Goal: Task Accomplishment & Management: Use online tool/utility

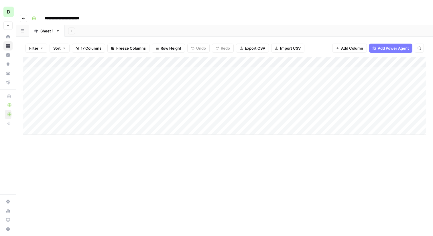
click at [66, 61] on div "Add Column" at bounding box center [224, 95] width 403 height 77
click at [198, 77] on div "Add Column" at bounding box center [224, 95] width 403 height 77
click at [65, 61] on div "Add Column" at bounding box center [224, 95] width 403 height 77
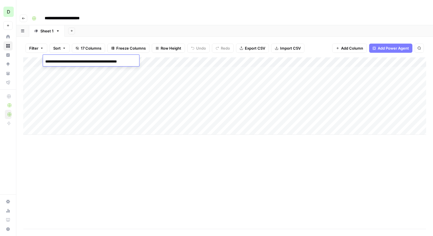
click at [65, 61] on input "**********" at bounding box center [91, 61] width 92 height 7
click at [64, 71] on div "Add Column" at bounding box center [224, 95] width 403 height 77
click at [214, 58] on div "Add Column" at bounding box center [224, 95] width 403 height 77
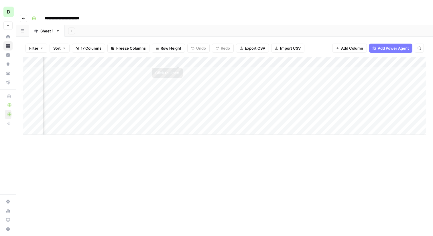
click at [179, 59] on div "Add Column" at bounding box center [224, 95] width 403 height 77
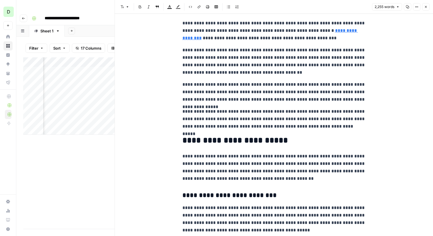
scroll to position [347, 0]
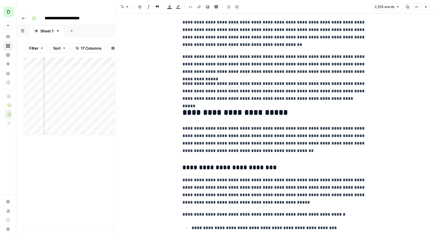
drag, startPoint x: 310, startPoint y: 97, endPoint x: 316, endPoint y: 97, distance: 6.3
click at [316, 96] on p "**********" at bounding box center [273, 91] width 183 height 22
click at [316, 97] on p "**********" at bounding box center [273, 91] width 183 height 22
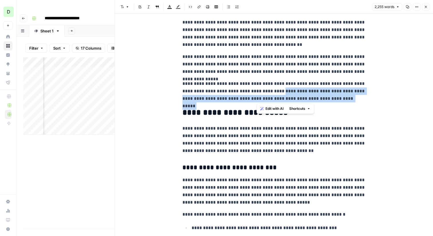
drag, startPoint x: 313, startPoint y: 102, endPoint x: 257, endPoint y: 93, distance: 57.0
click at [257, 93] on p "**********" at bounding box center [273, 91] width 183 height 22
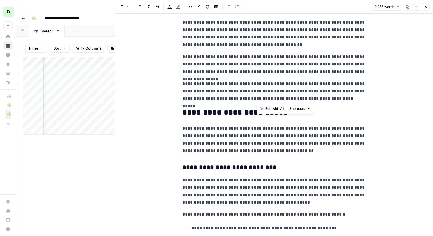
click at [277, 91] on p "**********" at bounding box center [273, 91] width 183 height 22
click at [393, 7] on icon "button" at bounding box center [425, 6] width 3 height 3
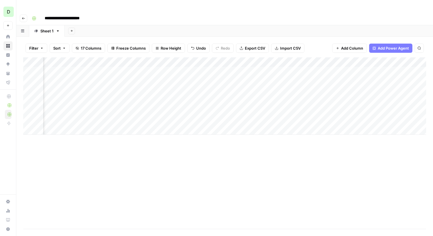
scroll to position [0, 291]
click at [219, 60] on div "Add Column" at bounding box center [224, 95] width 403 height 77
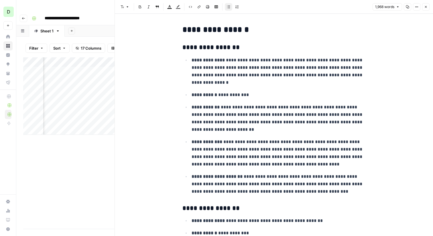
scroll to position [16, 0]
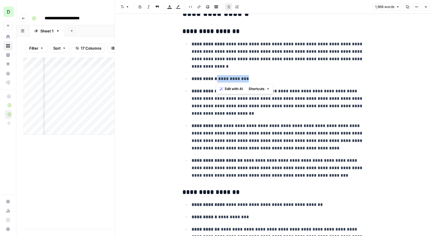
drag, startPoint x: 252, startPoint y: 80, endPoint x: 216, endPoint y: 80, distance: 35.2
click at [216, 80] on p "**********" at bounding box center [279, 78] width 174 height 7
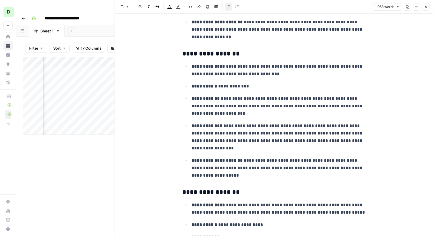
scroll to position [415, 0]
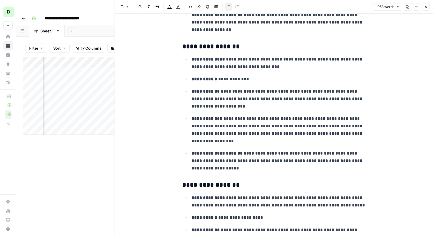
click at [393, 5] on icon "button" at bounding box center [425, 6] width 3 height 3
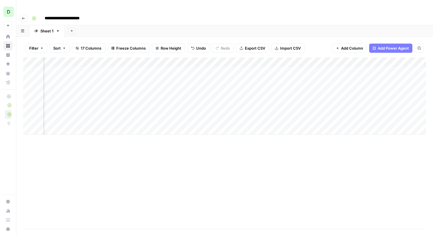
scroll to position [0, 363]
click at [288, 58] on div "Add Column" at bounding box center [224, 95] width 403 height 77
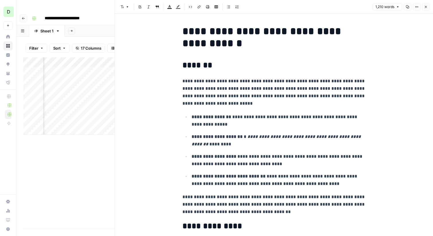
click at [393, 5] on button "Close" at bounding box center [425, 6] width 7 height 7
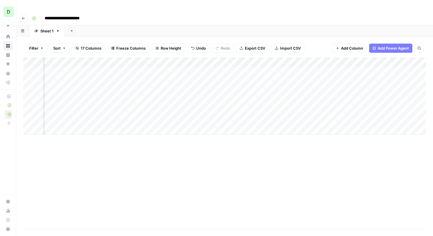
scroll to position [0, 649]
click at [346, 59] on div "Add Column" at bounding box center [224, 95] width 403 height 77
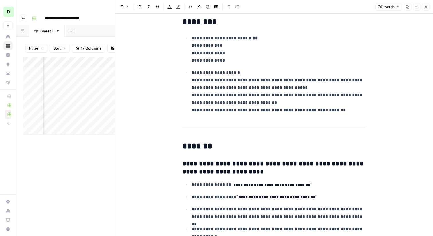
scroll to position [4, 0]
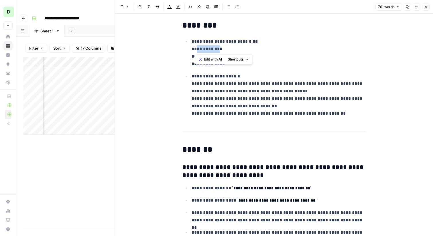
drag, startPoint x: 195, startPoint y: 46, endPoint x: 217, endPoint y: 46, distance: 21.8
click at [217, 46] on p "**********" at bounding box center [279, 53] width 174 height 30
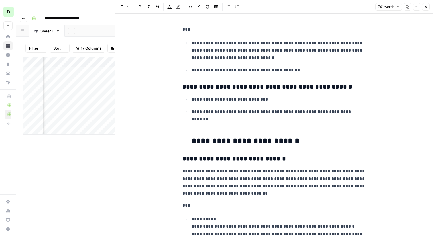
scroll to position [1129, 0]
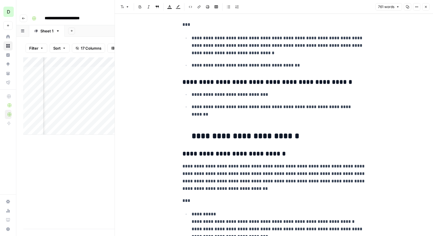
click at [393, 8] on icon "button" at bounding box center [425, 6] width 3 height 3
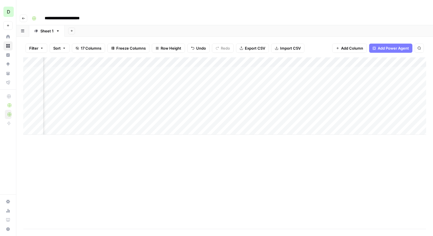
scroll to position [0, 670]
click at [267, 57] on div "Add Column" at bounding box center [224, 95] width 403 height 77
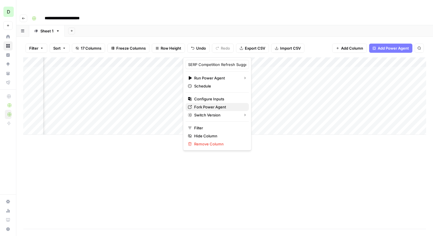
click at [213, 106] on span "Fork Power Agent" at bounding box center [219, 107] width 50 height 6
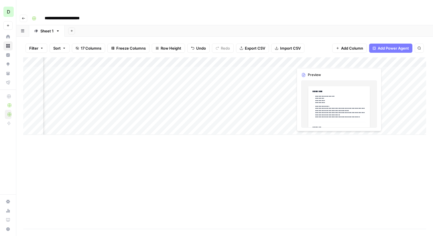
click at [329, 59] on div "Add Column" at bounding box center [224, 95] width 403 height 77
click at [71, 69] on div "Add Column" at bounding box center [224, 95] width 403 height 77
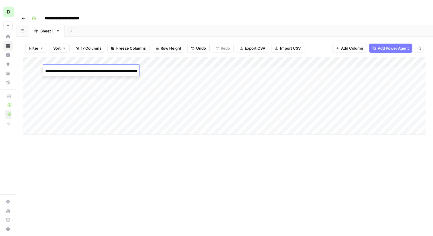
scroll to position [0, 38]
click at [71, 70] on input "**********" at bounding box center [91, 71] width 92 height 7
click at [158, 70] on div "Add Column" at bounding box center [224, 95] width 403 height 77
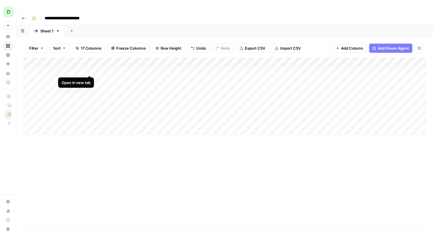
click at [90, 70] on div "Add Column" at bounding box center [224, 95] width 403 height 77
click at [36, 70] on div "Add Column" at bounding box center [224, 95] width 403 height 77
click at [30, 69] on div "Add Column" at bounding box center [224, 95] width 403 height 77
click at [30, 79] on div "Add Column" at bounding box center [224, 95] width 403 height 77
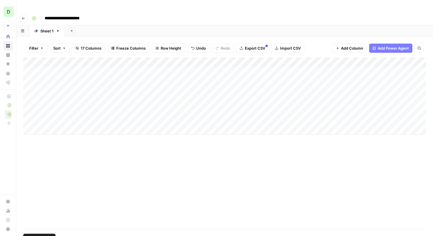
click at [30, 89] on div "Add Column" at bounding box center [224, 95] width 403 height 77
click at [29, 89] on div "Add Column" at bounding box center [224, 95] width 403 height 77
click at [29, 79] on div "Add Column" at bounding box center [224, 95] width 403 height 77
click at [28, 69] on div "Add Column" at bounding box center [224, 95] width 403 height 77
click at [160, 69] on div "Add Column" at bounding box center [224, 95] width 403 height 77
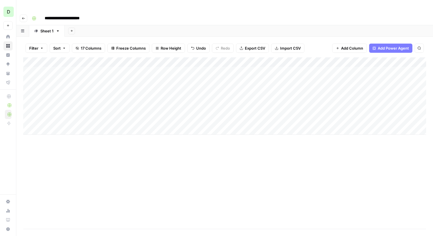
click at [69, 60] on div "Add Column" at bounding box center [224, 95] width 403 height 77
click at [69, 60] on input "**********" at bounding box center [91, 61] width 92 height 7
click at [71, 68] on div "Add Column" at bounding box center [224, 95] width 403 height 77
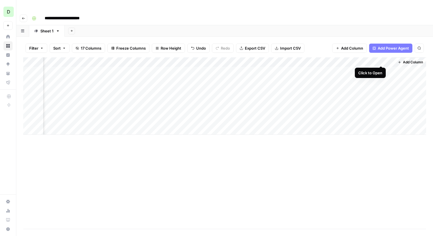
click at [381, 60] on div "Add Column" at bounding box center [224, 95] width 403 height 77
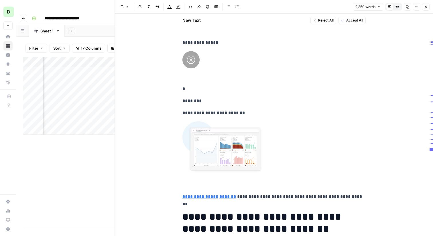
scroll to position [36, 0]
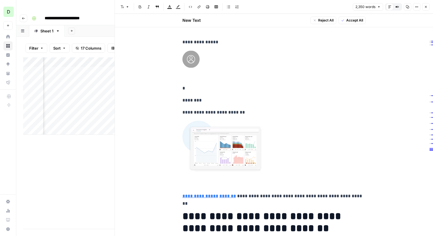
click at [393, 9] on button "Close" at bounding box center [425, 6] width 7 height 7
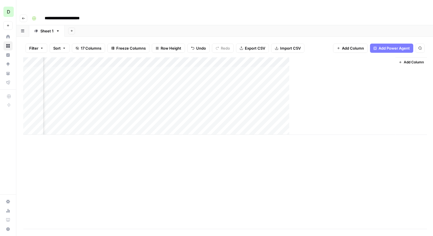
scroll to position [0, 753]
click at [388, 60] on div "Add Column" at bounding box center [224, 95] width 403 height 77
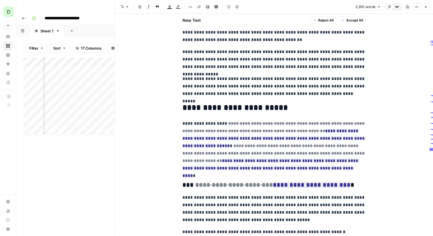
scroll to position [360, 0]
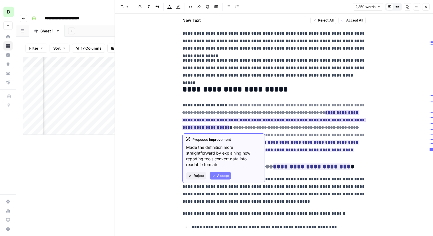
click at [220, 174] on span "Accept" at bounding box center [223, 175] width 12 height 5
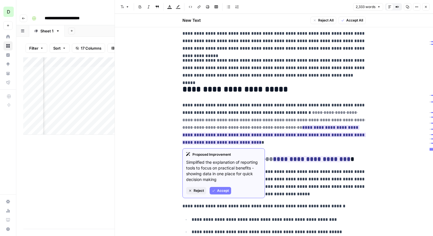
scroll to position [380, 0]
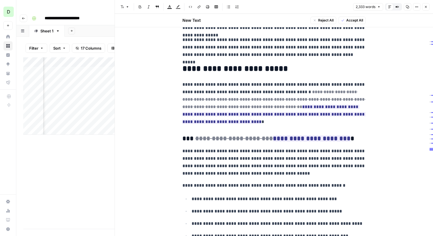
click at [220, 121] on p "**********" at bounding box center [273, 103] width 183 height 45
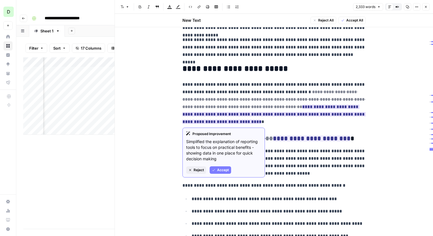
click at [194, 169] on span "Reject" at bounding box center [199, 169] width 10 height 5
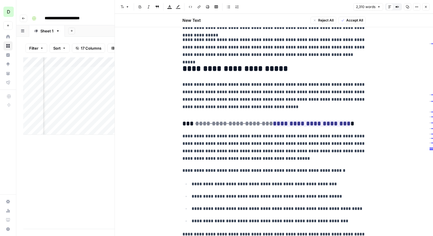
click at [340, 122] on h3 "**********" at bounding box center [273, 124] width 183 height 8
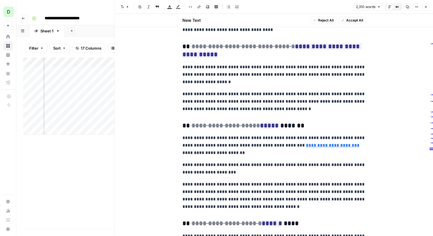
scroll to position [1587, 0]
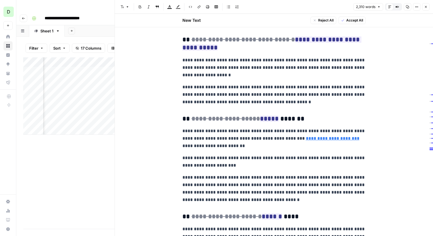
click at [393, 8] on icon "button" at bounding box center [425, 6] width 3 height 3
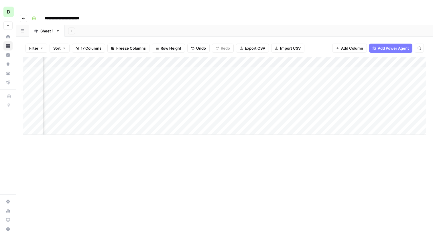
scroll to position [0, 760]
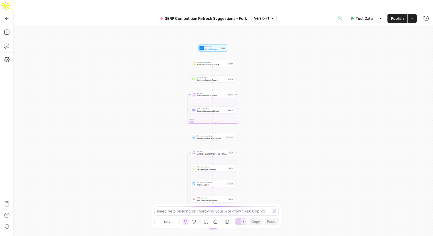
drag, startPoint x: 176, startPoint y: 56, endPoint x: 165, endPoint y: 122, distance: 67.0
click at [165, 122] on div "true false Workflow Input Settings Inputs Content Processing Convert Content Fo…" at bounding box center [223, 136] width 419 height 222
click at [164, 90] on div "true false Workflow Input Settings Inputs Content Processing Convert Content Fo…" at bounding box center [223, 136] width 419 height 222
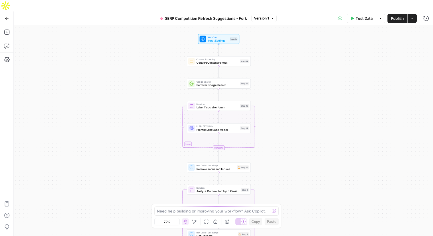
drag, startPoint x: 164, startPoint y: 87, endPoint x: 175, endPoint y: 110, distance: 25.5
click at [175, 110] on div "true false Workflow Input Settings Inputs Content Processing Convert Content Fo…" at bounding box center [223, 136] width 419 height 222
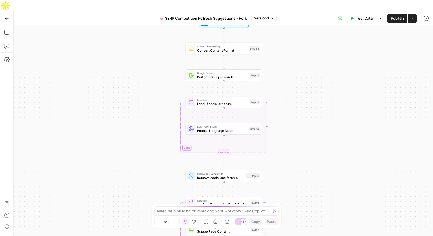
drag, startPoint x: 156, startPoint y: 106, endPoint x: 162, endPoint y: 108, distance: 6.5
click at [162, 108] on div "true false Workflow Input Settings Inputs Content Processing Convert Content Fo…" at bounding box center [223, 136] width 419 height 222
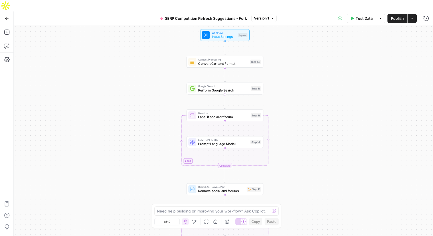
drag, startPoint x: 61, startPoint y: 48, endPoint x: 62, endPoint y: 61, distance: 13.2
click at [62, 61] on div "true false Workflow Input Settings Inputs Content Processing Convert Content Fo…" at bounding box center [223, 136] width 419 height 222
click at [6, 43] on icon "button" at bounding box center [7, 46] width 6 height 6
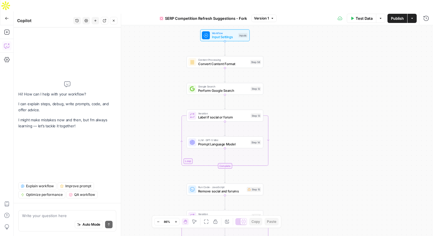
click at [40, 182] on div "Explain workflow Improve prompt Optimize performance QA workflow" at bounding box center [67, 187] width 98 height 21
click at [40, 183] on button "Explain workflow" at bounding box center [37, 185] width 38 height 7
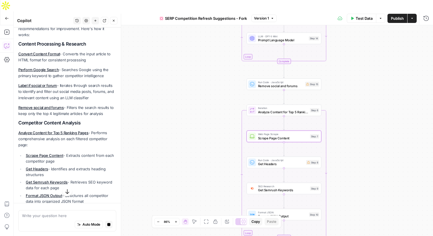
scroll to position [95, 0]
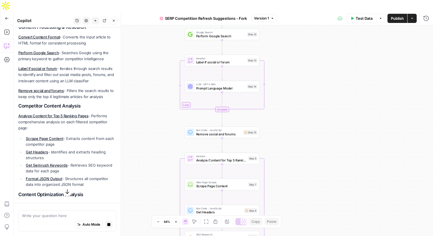
drag, startPoint x: 172, startPoint y: 73, endPoint x: 112, endPoint y: 96, distance: 64.9
click at [112, 96] on body "D Domo New Home Browse Insights Opportunities Your Data Flightpath Recent Grids…" at bounding box center [216, 118] width 433 height 236
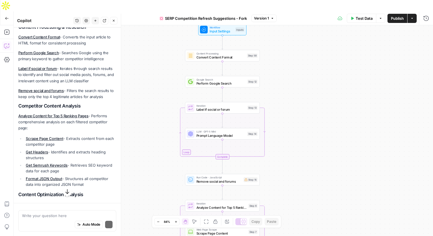
drag, startPoint x: 297, startPoint y: 72, endPoint x: 296, endPoint y: 118, distance: 46.1
click at [296, 118] on div "true false Workflow Input Settings Inputs Content Processing Convert Content Fo…" at bounding box center [223, 136] width 419 height 222
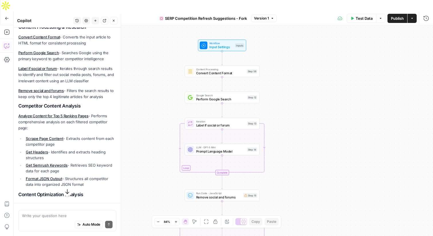
drag, startPoint x: 289, startPoint y: 94, endPoint x: 289, endPoint y: 110, distance: 15.7
click at [289, 110] on div "true false Workflow Input Settings Inputs Content Processing Convert Content Fo…" at bounding box center [223, 136] width 419 height 222
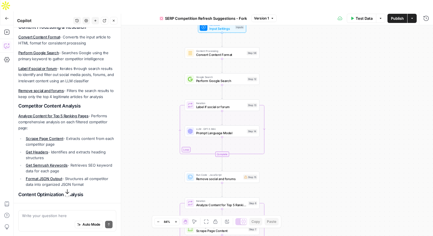
drag, startPoint x: 281, startPoint y: 78, endPoint x: 280, endPoint y: 53, distance: 25.8
click at [280, 52] on div "true false Workflow Input Settings Inputs Content Processing Convert Content Fo…" at bounding box center [223, 136] width 419 height 222
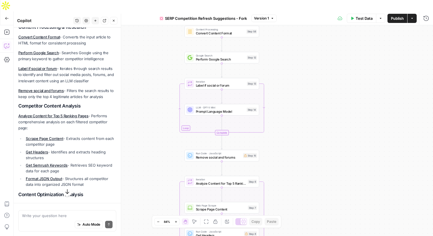
drag, startPoint x: 280, startPoint y: 53, endPoint x: 280, endPoint y: 39, distance: 13.5
click at [280, 39] on div "true false Workflow Input Settings Inputs Content Processing Convert Content Fo…" at bounding box center [223, 136] width 419 height 222
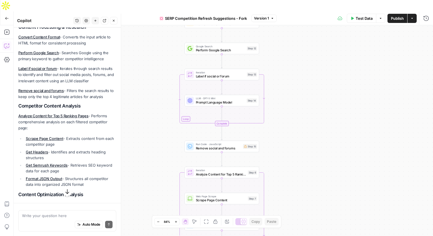
drag, startPoint x: 280, startPoint y: 41, endPoint x: 280, endPoint y: 32, distance: 9.2
click at [280, 32] on div "true false Workflow Input Settings Inputs Content Processing Convert Content Fo…" at bounding box center [223, 136] width 419 height 222
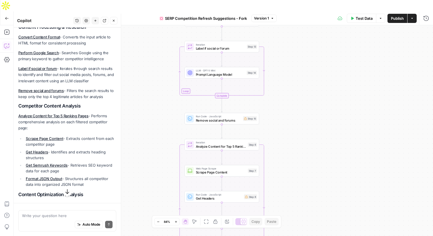
drag, startPoint x: 329, startPoint y: 120, endPoint x: 329, endPoint y: 92, distance: 27.5
click at [329, 92] on div "true false Workflow Input Settings Inputs Content Processing Convert Content Fo…" at bounding box center [223, 136] width 419 height 222
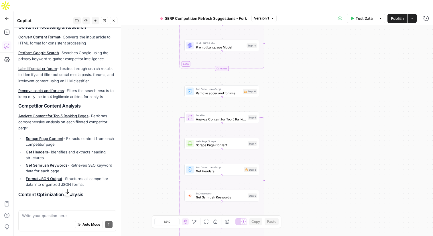
drag, startPoint x: 283, startPoint y: 74, endPoint x: 283, endPoint y: 47, distance: 26.6
click at [283, 47] on div "true false Workflow Input Settings Inputs Content Processing Convert Content Fo…" at bounding box center [223, 136] width 419 height 222
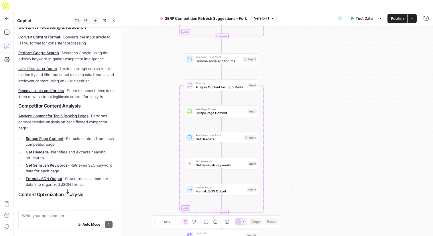
drag, startPoint x: 281, startPoint y: 94, endPoint x: 279, endPoint y: 63, distance: 30.7
click at [280, 62] on div "true false Workflow Input Settings Inputs Content Processing Convert Content Fo…" at bounding box center [223, 136] width 419 height 222
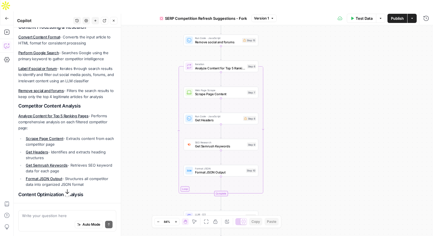
drag, startPoint x: 279, startPoint y: 63, endPoint x: 279, endPoint y: 38, distance: 25.5
click at [279, 37] on div "true false Workflow Input Settings Inputs Content Processing Convert Content Fo…" at bounding box center [223, 136] width 419 height 222
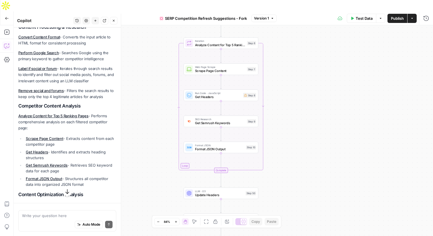
drag, startPoint x: 278, startPoint y: 50, endPoint x: 277, endPoint y: 33, distance: 16.9
click at [277, 33] on div "true false Workflow Input Settings Inputs Content Processing Convert Content Fo…" at bounding box center [223, 136] width 419 height 222
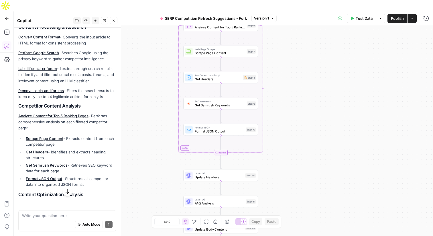
drag, startPoint x: 301, startPoint y: 75, endPoint x: 301, endPoint y: 50, distance: 25.5
click at [301, 50] on div "true false Workflow Input Settings Inputs Content Processing Convert Content Fo…" at bounding box center [223, 136] width 419 height 222
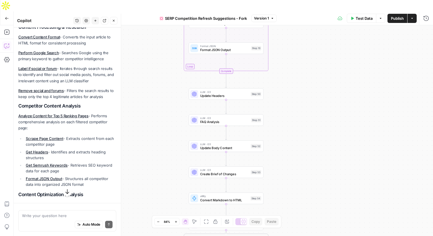
drag, startPoint x: 272, startPoint y: 117, endPoint x: 279, endPoint y: 35, distance: 82.4
click at [279, 34] on div "true false Workflow Input Settings Inputs Content Processing Convert Content Fo…" at bounding box center [223, 136] width 419 height 222
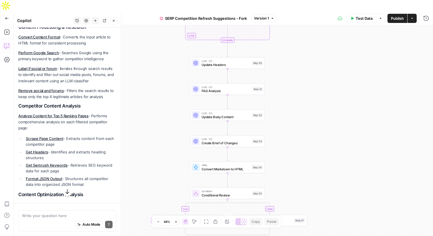
drag, startPoint x: 278, startPoint y: 78, endPoint x: 278, endPoint y: 56, distance: 22.0
click at [278, 56] on div "true false Workflow Input Settings Inputs Content Processing Convert Content Fo…" at bounding box center [223, 136] width 419 height 222
click at [204, 88] on span "FAQ Analysis" at bounding box center [226, 90] width 49 height 5
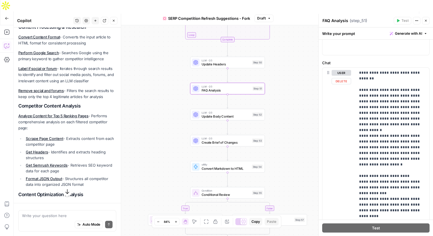
scroll to position [65, 0]
drag, startPoint x: 359, startPoint y: 89, endPoint x: 378, endPoint y: 94, distance: 19.7
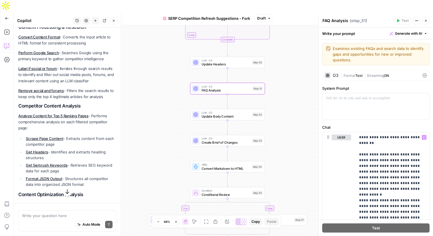
click at [331, 76] on div "O3" at bounding box center [332, 75] width 14 height 6
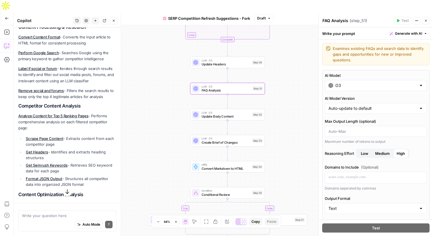
click at [350, 84] on input "O3" at bounding box center [375, 85] width 81 height 6
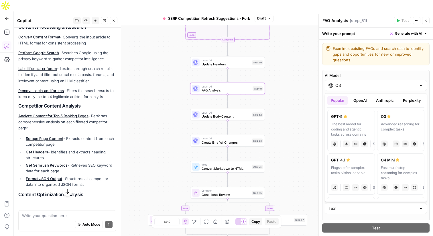
click at [364, 98] on button "OpenAI" at bounding box center [360, 100] width 20 height 9
click at [386, 99] on button "Anthropic" at bounding box center [384, 100] width 25 height 9
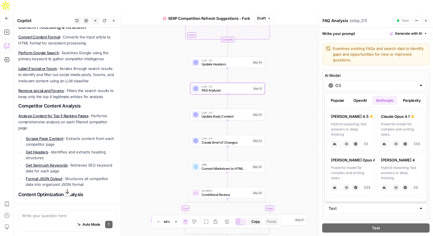
click at [404, 100] on button "Perplexity" at bounding box center [411, 100] width 25 height 9
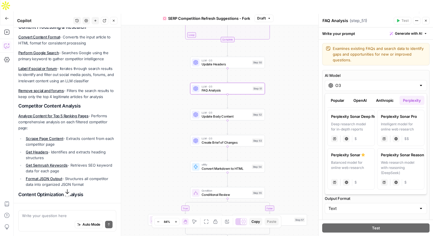
click at [342, 102] on button "Popular" at bounding box center [337, 100] width 20 height 9
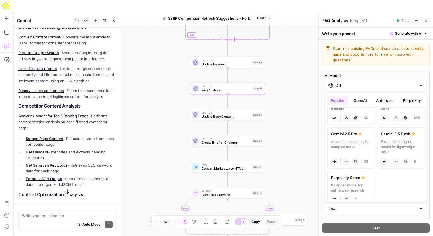
scroll to position [123, 0]
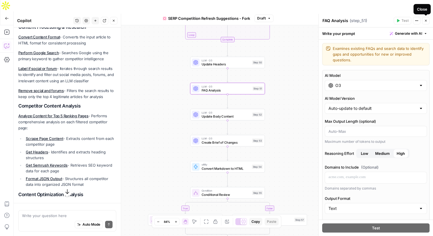
click at [425, 22] on icon "button" at bounding box center [425, 20] width 3 height 3
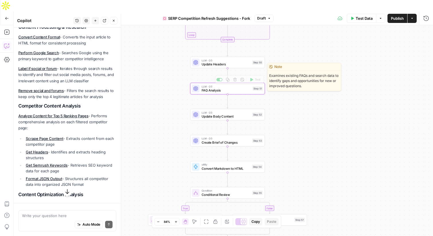
click at [246, 88] on span "FAQ Analysis" at bounding box center [226, 90] width 49 height 5
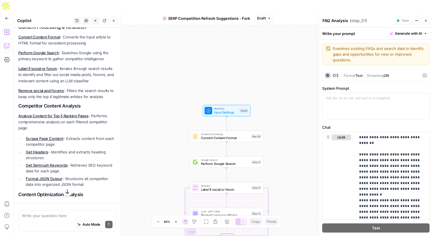
click at [5, 29] on icon "button" at bounding box center [7, 32] width 6 height 6
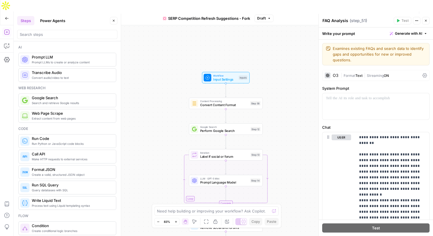
drag, startPoint x: 308, startPoint y: 91, endPoint x: 306, endPoint y: 60, distance: 31.8
click at [306, 59] on div "true false Workflow Input Settings Inputs Content Processing Convert Content Fo…" at bounding box center [223, 136] width 419 height 222
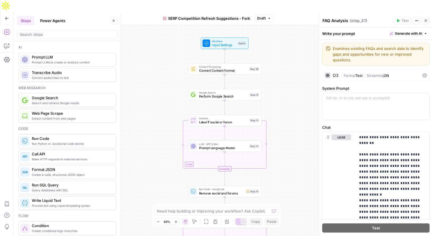
drag, startPoint x: 303, startPoint y: 84, endPoint x: 303, endPoint y: 48, distance: 36.1
click at [303, 48] on div "true false Workflow Input Settings Inputs Content Processing Convert Content Fo…" at bounding box center [223, 136] width 419 height 222
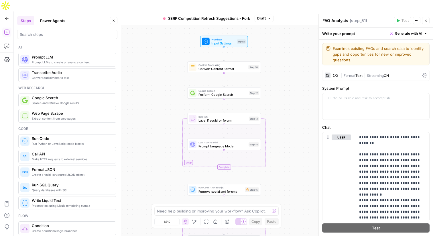
click at [71, 119] on span "Extract content from web pages" at bounding box center [72, 118] width 80 height 5
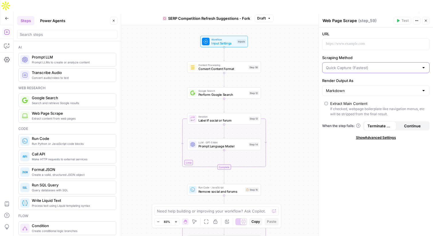
click at [372, 69] on input "Scraping Method" at bounding box center [372, 68] width 93 height 6
type input "Quick Capture (Fastest)"
click at [374, 55] on label "Scraping Method" at bounding box center [375, 58] width 107 height 6
click at [374, 65] on input "Quick Capture (Fastest)" at bounding box center [372, 68] width 93 height 6
type input "Quick Capture (Fastest)"
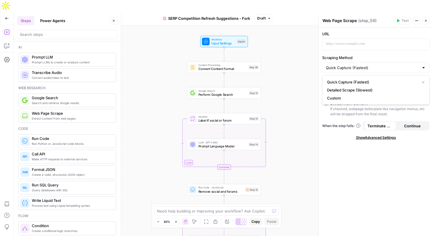
click at [379, 111] on div "If checked, webpage boilerplate like navigation menus, etc will be stripped fro…" at bounding box center [378, 111] width 97 height 10
click at [371, 109] on div "If checked, webpage boilerplate like navigation menus, etc will be stripped fro…" at bounding box center [378, 111] width 97 height 10
click at [427, 22] on button "Close" at bounding box center [425, 20] width 7 height 7
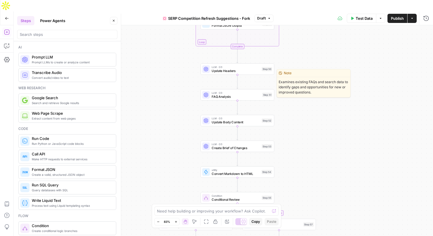
click at [238, 94] on span "FAQ Analysis" at bounding box center [236, 96] width 48 height 5
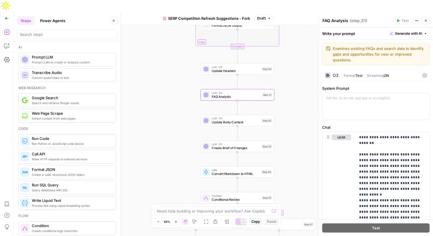
click at [333, 77] on div "O3" at bounding box center [336, 75] width 6 height 4
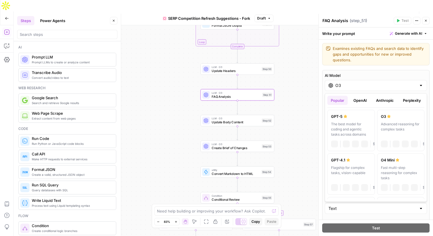
click at [362, 90] on div "O3" at bounding box center [376, 85] width 102 height 11
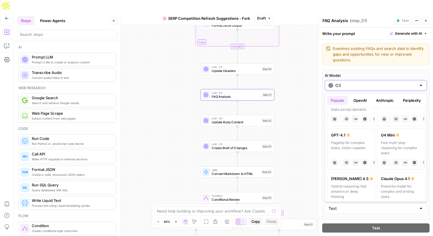
scroll to position [0, 0]
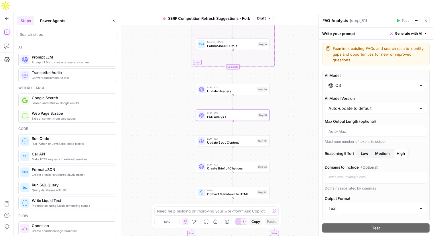
drag, startPoint x: 296, startPoint y: 72, endPoint x: 292, endPoint y: 92, distance: 20.8
click at [292, 92] on div "true false Workflow Input Settings Inputs Content Processing Convert Content Fo…" at bounding box center [223, 136] width 419 height 222
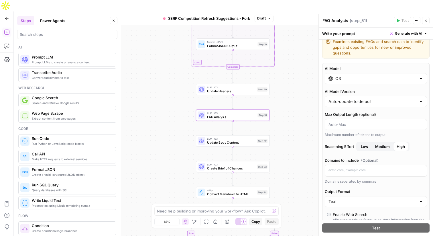
scroll to position [9, 0]
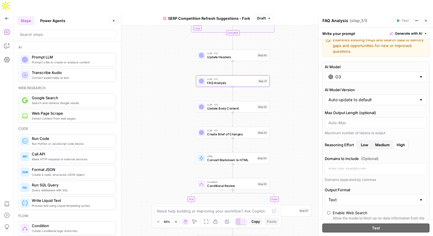
drag, startPoint x: 283, startPoint y: 95, endPoint x: 283, endPoint y: 60, distance: 34.6
click at [283, 60] on div "true false Workflow Input Settings Inputs Content Processing Convert Content Fo…" at bounding box center [223, 136] width 419 height 222
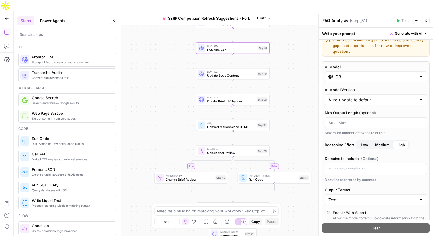
drag, startPoint x: 281, startPoint y: 81, endPoint x: 280, endPoint y: 49, distance: 32.1
click at [280, 49] on div "true false Workflow Input Settings Inputs Content Processing Convert Content Fo…" at bounding box center [223, 136] width 419 height 222
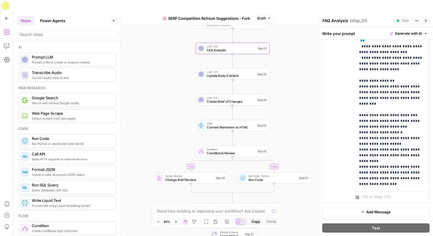
scroll to position [813, 0]
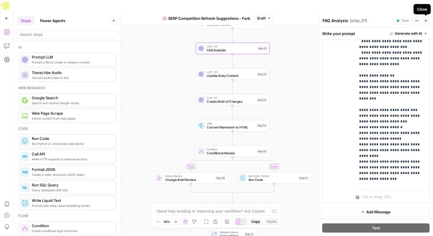
click at [425, 22] on icon "button" at bounding box center [425, 20] width 3 height 3
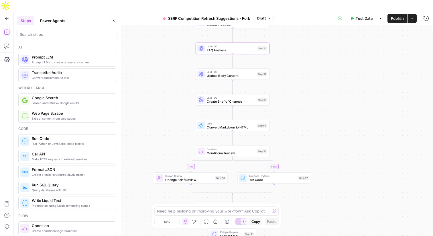
click at [50, 19] on button "Power Agents" at bounding box center [53, 20] width 32 height 9
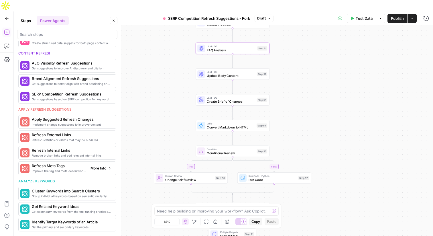
scroll to position [289, 0]
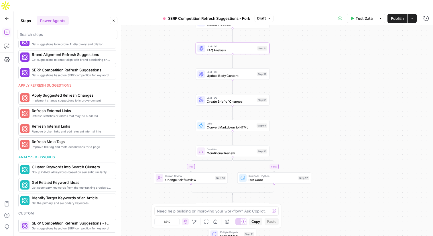
click at [29, 23] on button "Steps" at bounding box center [25, 20] width 17 height 9
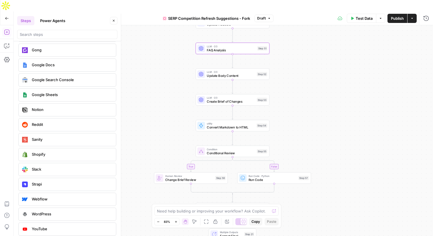
scroll to position [1201, 0]
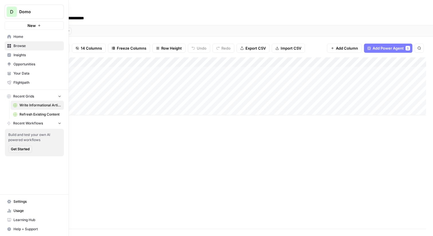
click at [46, 15] on button "D Domo" at bounding box center [34, 12] width 59 height 14
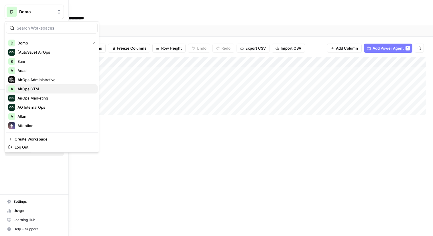
scroll to position [339, 0]
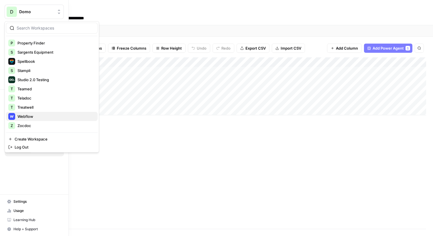
click at [31, 115] on span "Webflow" at bounding box center [55, 116] width 76 height 6
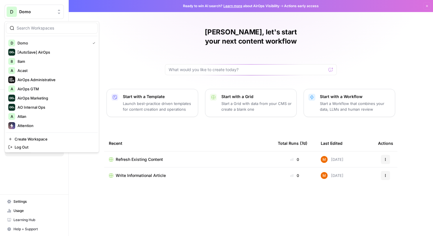
click at [36, 10] on span "Domo" at bounding box center [36, 12] width 35 height 6
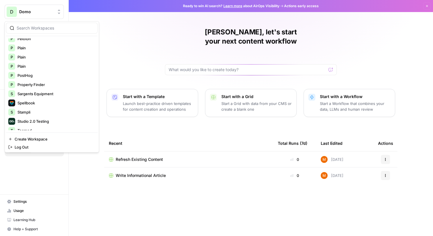
scroll to position [339, 0]
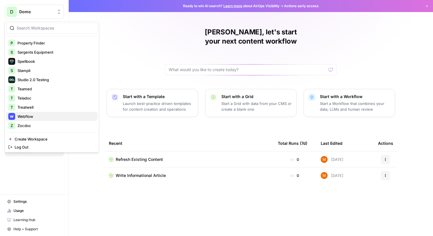
click at [36, 117] on span "Webflow" at bounding box center [55, 116] width 76 height 6
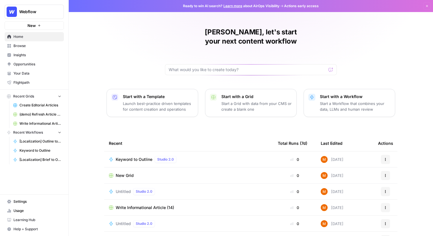
click at [40, 106] on span "Create Editorial Articles" at bounding box center [40, 104] width 42 height 5
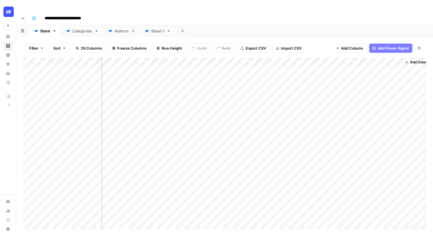
scroll to position [0, 897]
click at [224, 57] on div "Add Column" at bounding box center [224, 142] width 403 height 171
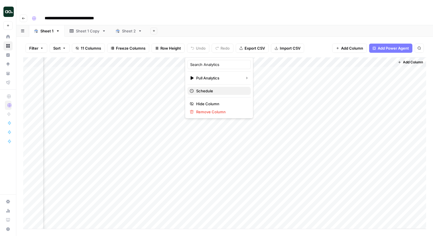
click at [208, 89] on span "Schedule" at bounding box center [221, 91] width 50 height 6
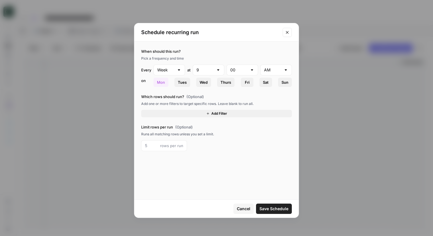
click at [186, 112] on button "Add Filter" at bounding box center [216, 113] width 151 height 7
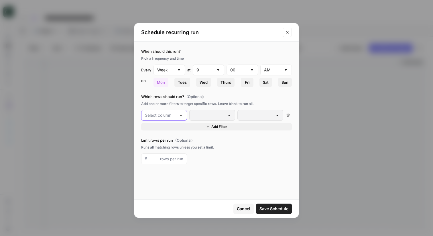
click at [175, 114] on input "text" at bounding box center [160, 115] width 31 height 6
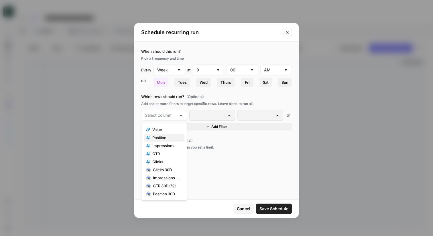
click at [171, 137] on span "Position" at bounding box center [165, 138] width 27 height 6
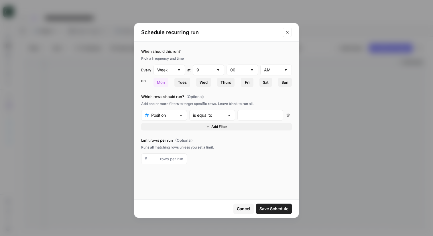
click at [216, 111] on div "is equal to" at bounding box center [212, 115] width 46 height 11
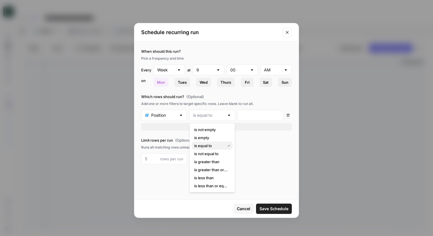
click at [212, 149] on button "is equal to" at bounding box center [212, 145] width 41 height 8
type input "is equal to"
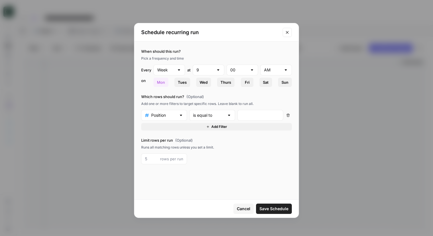
click at [287, 30] on icon "Close modal" at bounding box center [287, 32] width 5 height 5
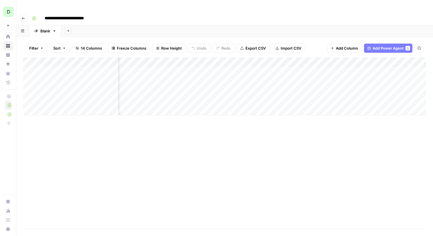
scroll to position [0, 47]
click at [337, 60] on div "Add Column" at bounding box center [224, 86] width 403 height 58
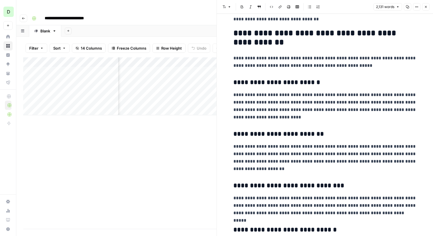
scroll to position [1035, 0]
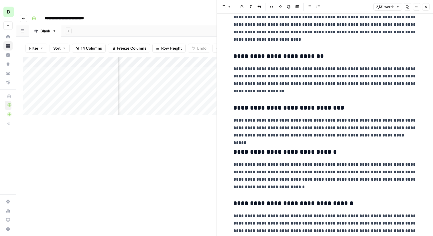
click at [424, 7] on icon "button" at bounding box center [425, 6] width 3 height 3
